Goal: Task Accomplishment & Management: Use online tool/utility

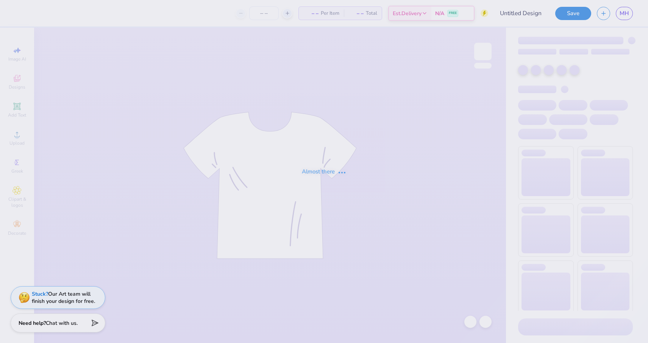
type input "hamptoms"
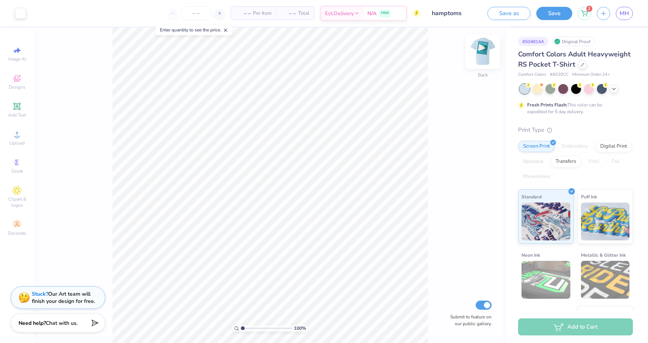
click at [484, 54] on img at bounding box center [482, 51] width 30 height 30
click at [59, 300] on div "Stuck? Our Art team will finish your design for free." at bounding box center [63, 296] width 63 height 14
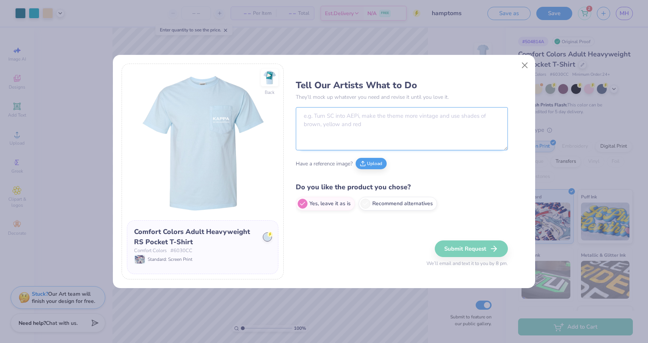
click at [363, 132] on textarea at bounding box center [402, 128] width 212 height 43
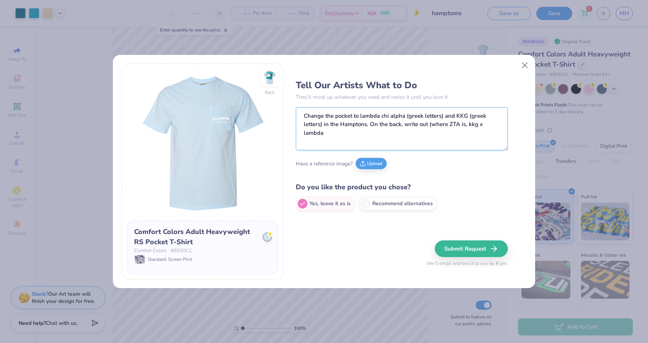
click at [467, 125] on textarea "Change the pocket to lambda chi alpha (greek letters) and KKG (greek letters) i…" at bounding box center [402, 128] width 212 height 43
click at [368, 140] on textarea "Change the pocket to lambda chi alpha (greek letters) and KKG (greek letters) i…" at bounding box center [402, 128] width 212 height 43
type textarea "Change the pocket to lambda chi alpha (greek letters) and KKG (greek letters) i…"
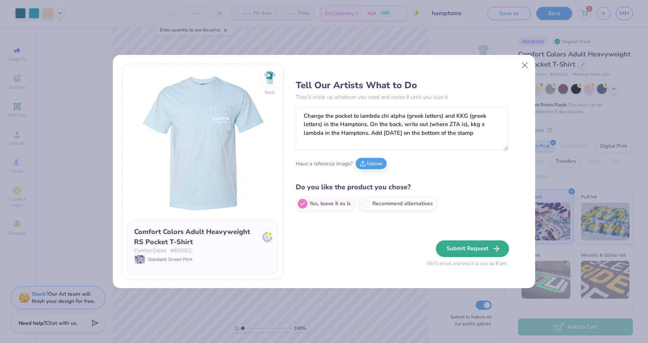
click at [454, 252] on button "Submit Request" at bounding box center [472, 248] width 73 height 17
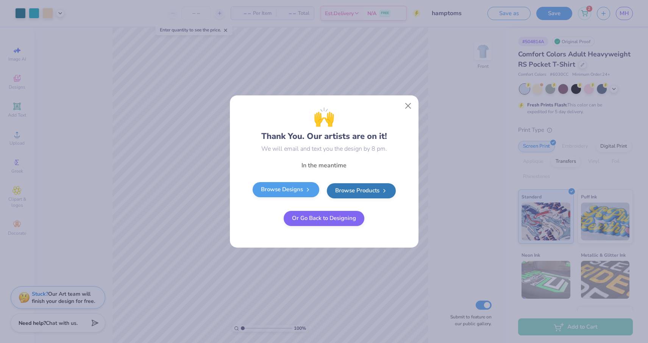
click at [306, 188] on icon at bounding box center [308, 190] width 6 height 6
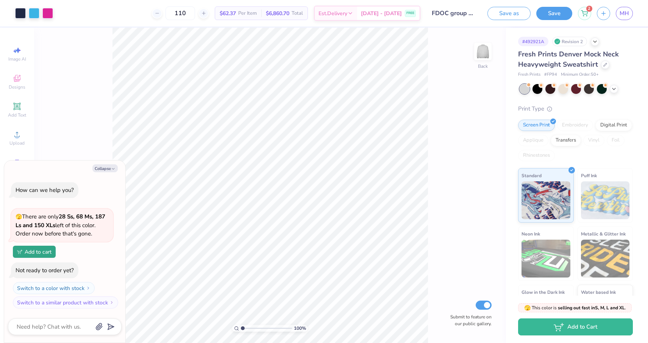
type input "110"
click at [102, 168] on button "Collapse" at bounding box center [104, 168] width 25 height 8
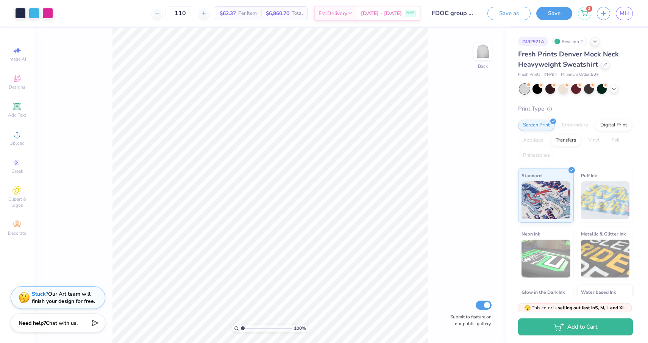
type textarea "x"
click at [195, 12] on input "110" at bounding box center [180, 13] width 30 height 14
type input "100"
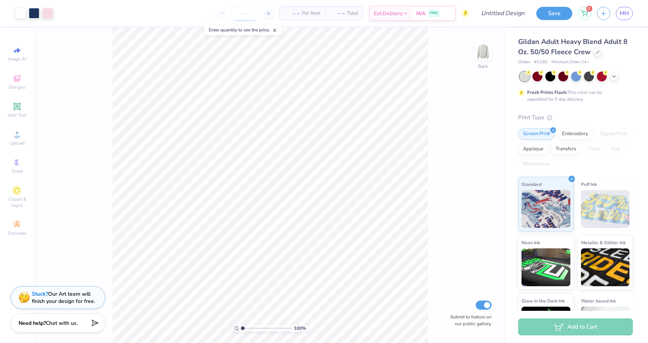
click at [246, 16] on input "number" at bounding box center [245, 13] width 30 height 14
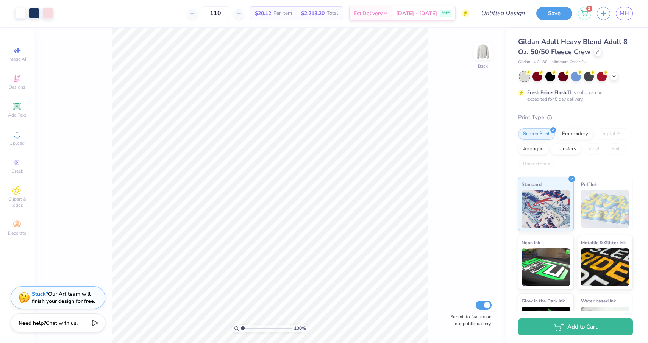
type input "110"
click at [437, 89] on div "100 % Back Submit to feature on our public gallery." at bounding box center [270, 185] width 472 height 315
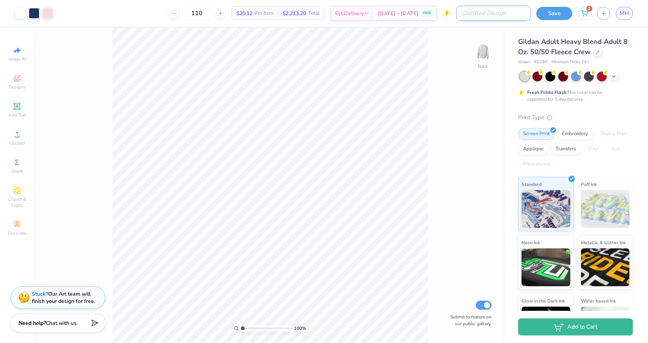
click at [500, 18] on input "Design Title" at bounding box center [493, 13] width 74 height 15
type input "Sisterhood"
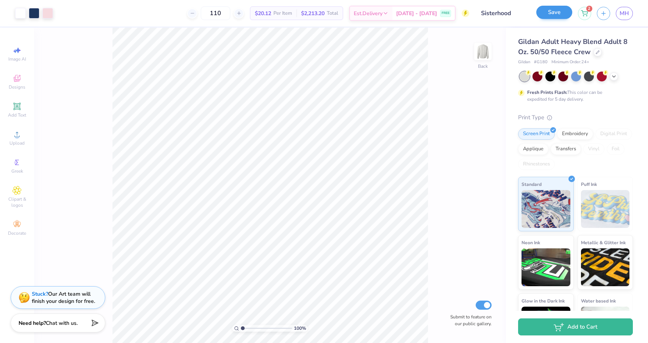
drag, startPoint x: 500, startPoint y: 18, endPoint x: 567, endPoint y: 12, distance: 67.6
click at [567, 12] on button "Save" at bounding box center [554, 12] width 36 height 13
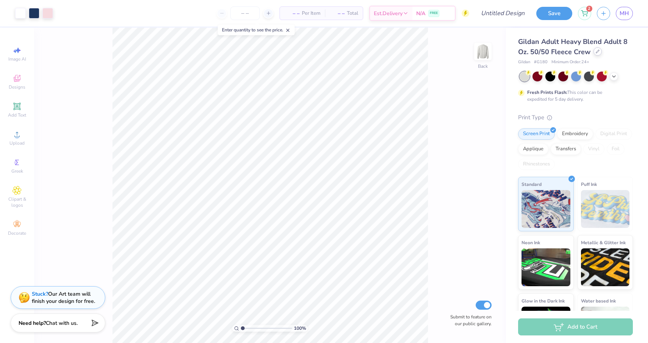
click at [595, 52] on icon at bounding box center [597, 52] width 4 height 4
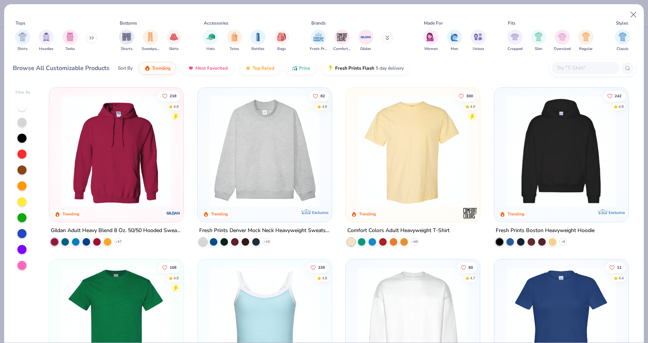
click at [288, 158] on img at bounding box center [264, 150] width 118 height 111
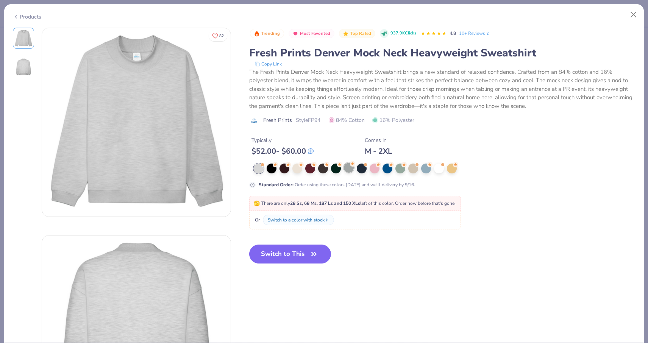
click at [346, 170] on div at bounding box center [349, 168] width 10 height 10
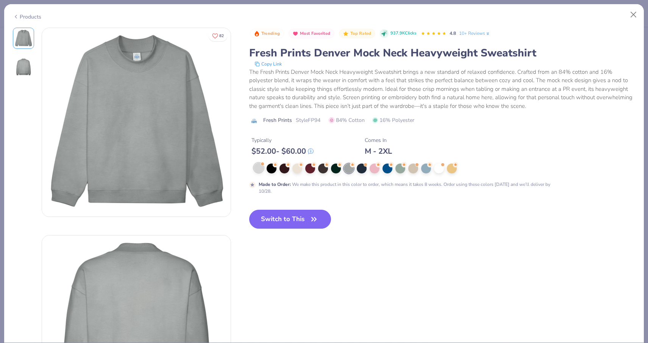
click at [260, 169] on div at bounding box center [259, 168] width 10 height 10
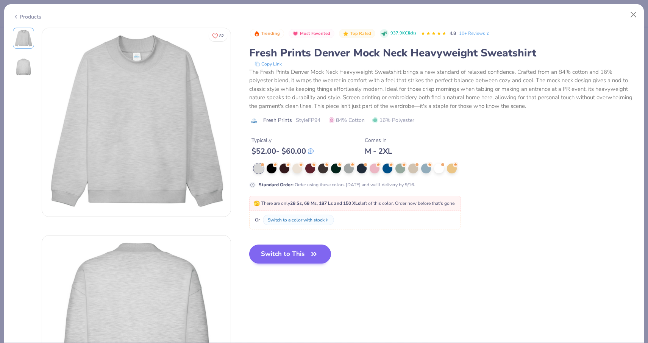
click at [298, 263] on button "Switch to This" at bounding box center [290, 254] width 82 height 19
type textarea "x"
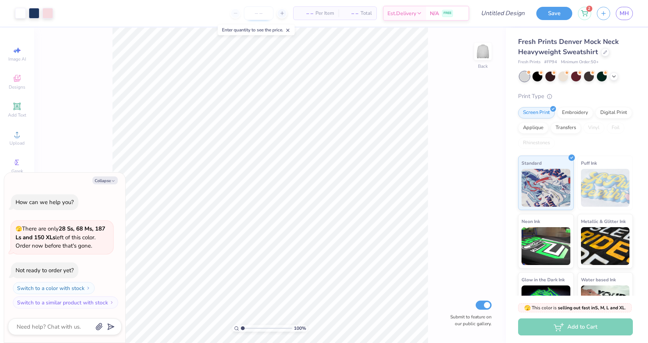
click at [250, 16] on input "number" at bounding box center [259, 13] width 30 height 14
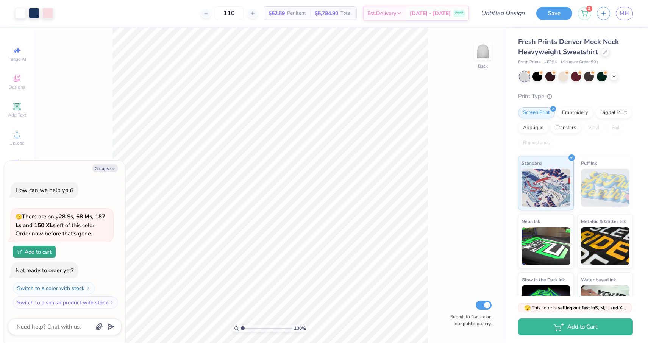
type input "110"
type textarea "x"
type input "1.83"
click at [105, 168] on button "Collapse" at bounding box center [104, 168] width 25 height 8
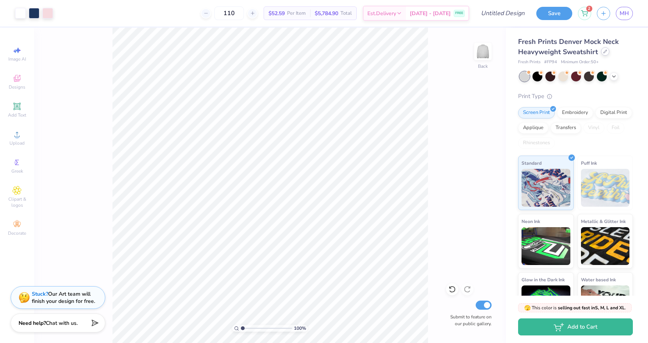
click at [604, 51] on icon at bounding box center [605, 52] width 4 height 4
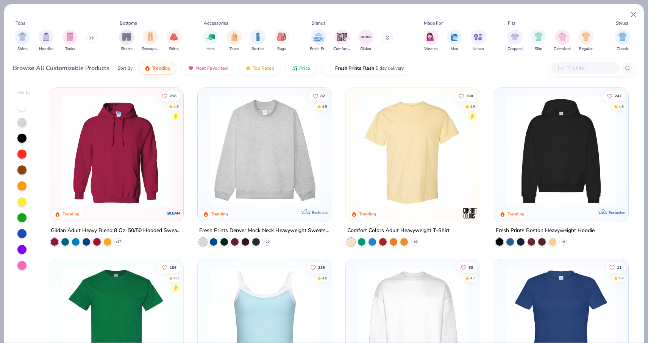
click at [634, 11] on button "Close" at bounding box center [633, 15] width 14 height 14
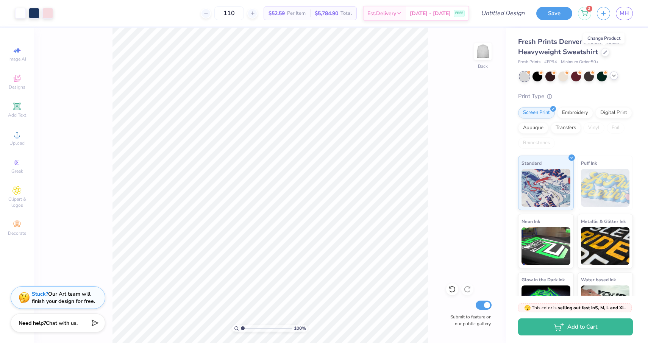
click at [612, 76] on icon at bounding box center [614, 76] width 6 height 6
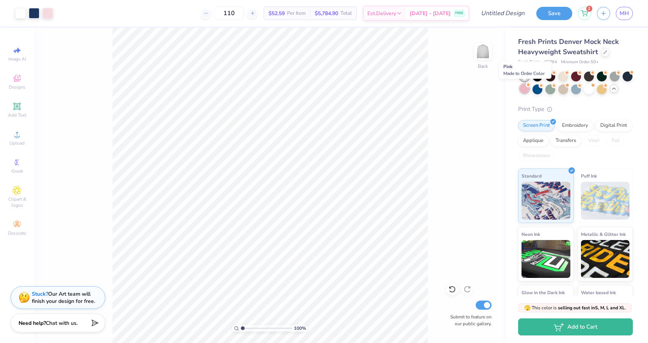
click at [524, 90] on div at bounding box center [524, 89] width 10 height 10
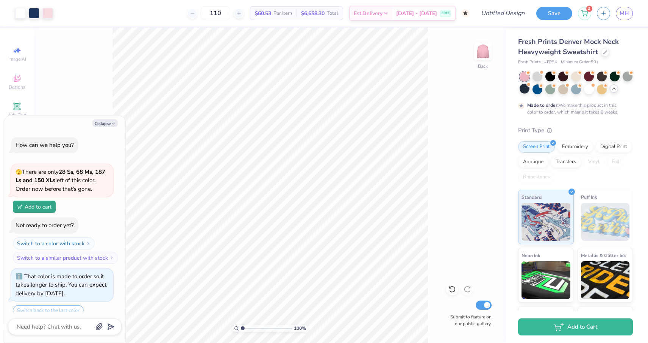
scroll to position [25, 0]
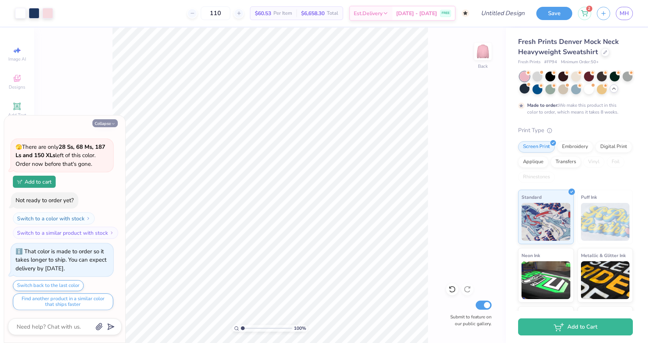
click at [101, 124] on button "Collapse" at bounding box center [104, 123] width 25 height 8
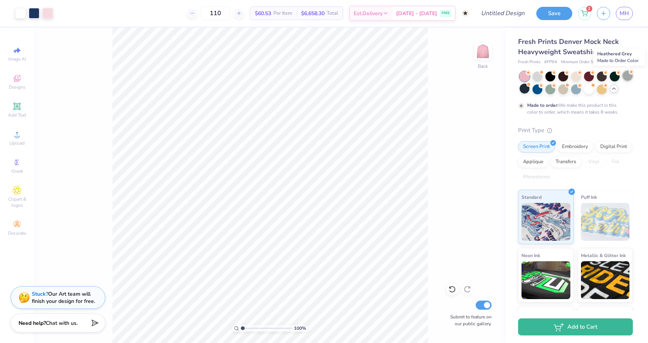
click at [629, 74] on icon at bounding box center [630, 71] width 5 height 5
click at [539, 75] on div at bounding box center [537, 76] width 10 height 10
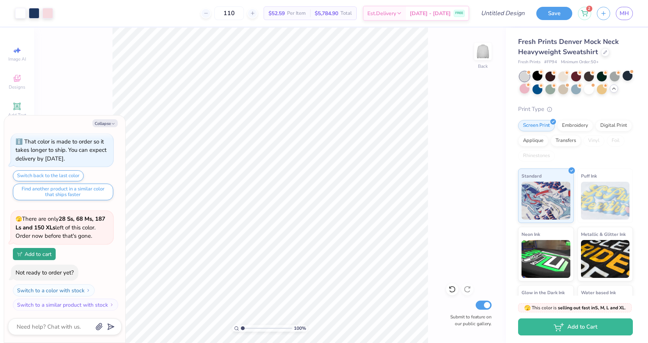
scroll to position [180, 0]
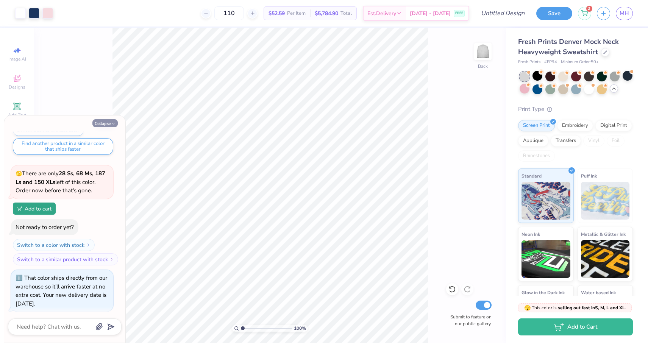
click at [100, 122] on button "Collapse" at bounding box center [104, 123] width 25 height 8
type textarea "x"
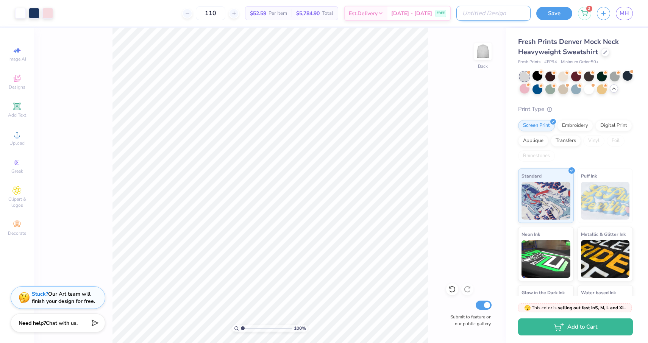
click at [505, 12] on input "Design Title" at bounding box center [493, 13] width 74 height 15
type input "Sisterhood Fall"
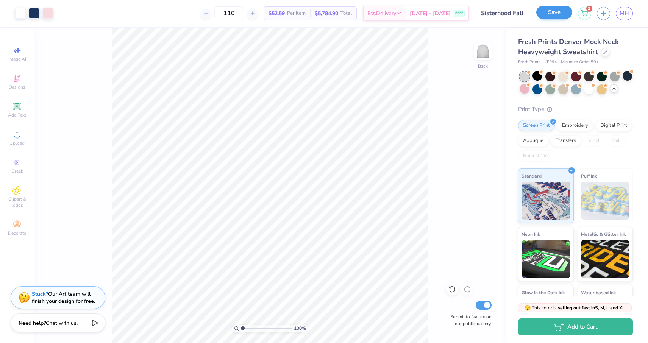
click at [549, 9] on button "Save" at bounding box center [554, 12] width 36 height 13
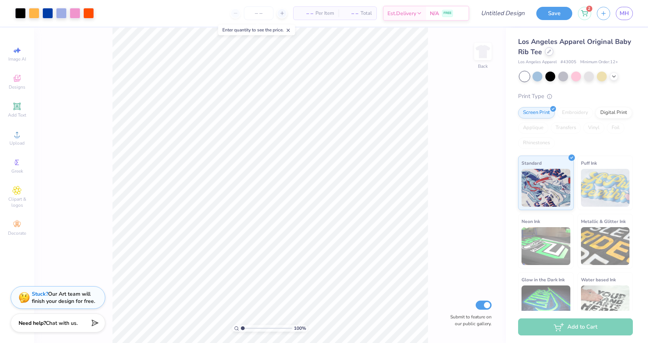
click at [545, 52] on div at bounding box center [549, 51] width 8 height 8
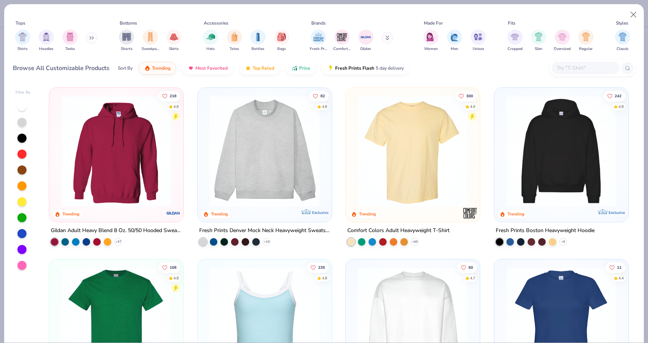
click at [297, 192] on img at bounding box center [264, 150] width 118 height 111
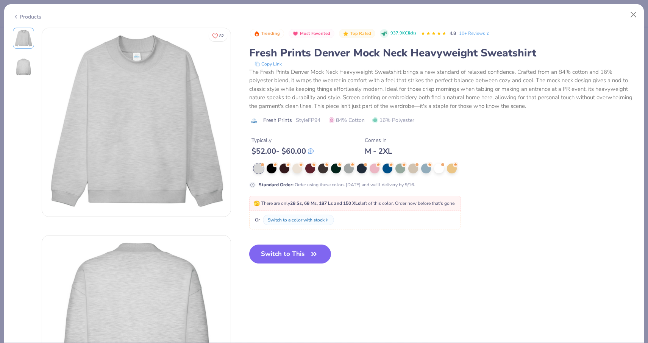
click at [444, 170] on div at bounding box center [403, 169] width 298 height 10
click at [440, 169] on div at bounding box center [439, 168] width 10 height 10
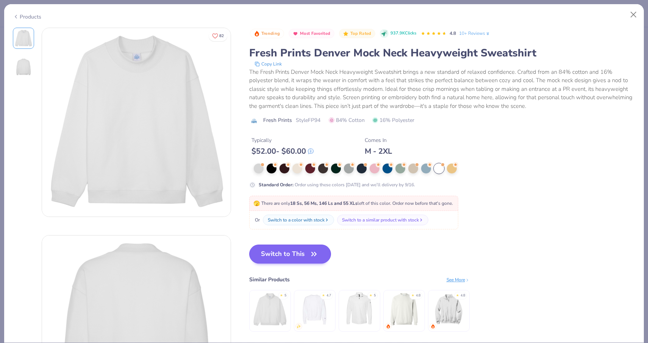
click at [296, 251] on button "Switch to This" at bounding box center [290, 254] width 82 height 19
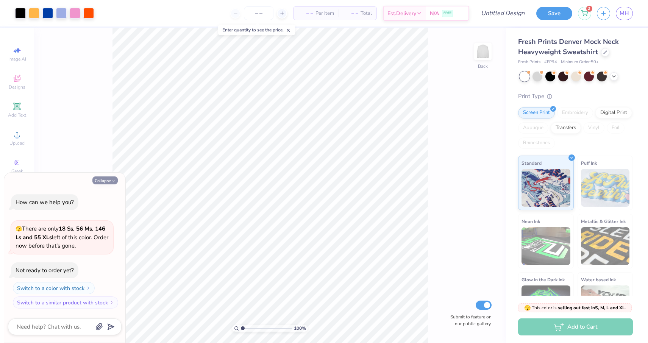
click at [113, 180] on icon "button" at bounding box center [113, 181] width 5 height 5
type textarea "x"
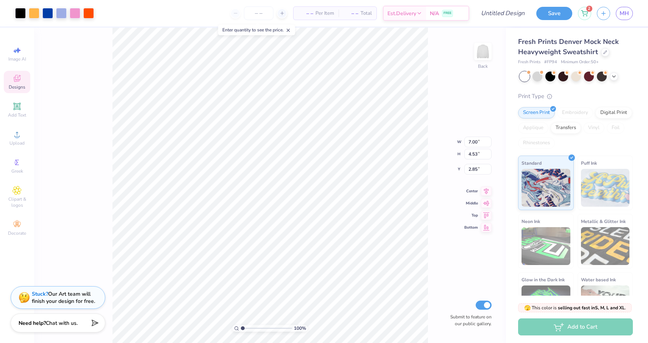
type input "9.17"
type input "5.93"
type input "3.00"
click at [260, 12] on input "number" at bounding box center [259, 13] width 30 height 14
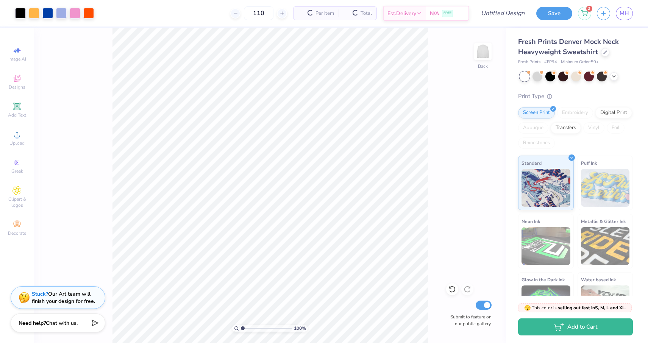
type input "110"
click at [496, 12] on input "Design Title" at bounding box center [493, 13] width 74 height 15
type input "Sisterhood"
click at [566, 16] on button "Save" at bounding box center [554, 12] width 36 height 13
